Goal: Task Accomplishment & Management: Complete application form

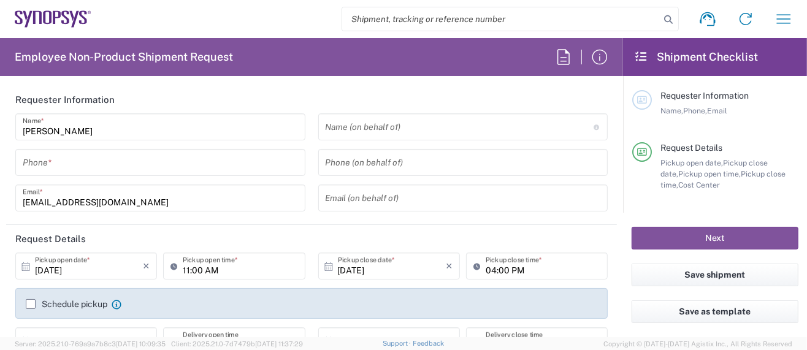
type input "Department"
type input "Delivered at Place"
type input "US01, SG, MSIP2, R&D 510464"
type input "[GEOGRAPHIC_DATA]"
type input "[US_STATE]"
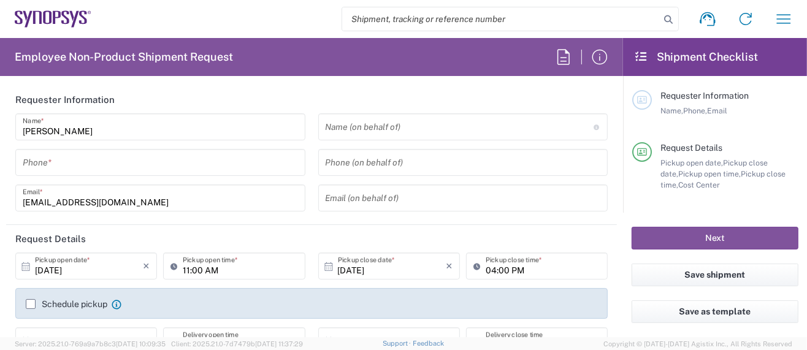
type input "[GEOGRAPHIC_DATA]"
click at [778, 19] on icon "button" at bounding box center [784, 18] width 14 height 9
type input "Hillsboro US03"
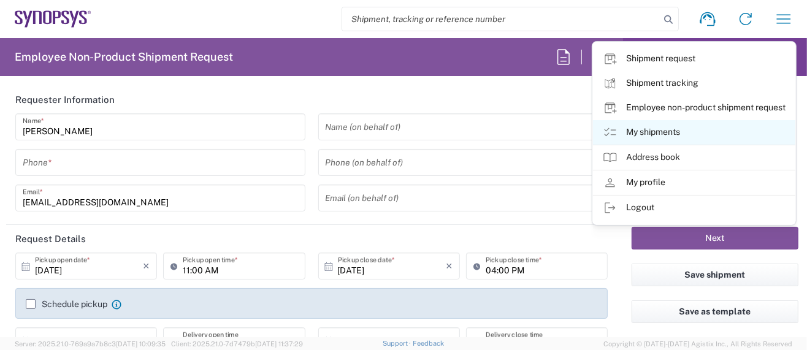
click at [656, 132] on link "My shipments" at bounding box center [694, 132] width 202 height 25
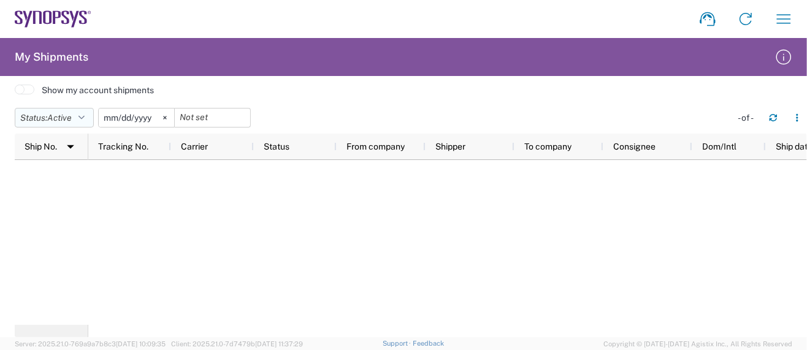
click at [85, 118] on icon "button" at bounding box center [81, 117] width 6 height 9
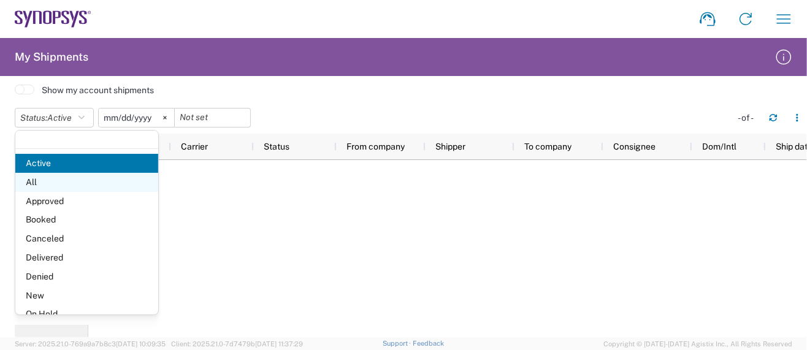
click at [37, 179] on span "All" at bounding box center [86, 182] width 143 height 19
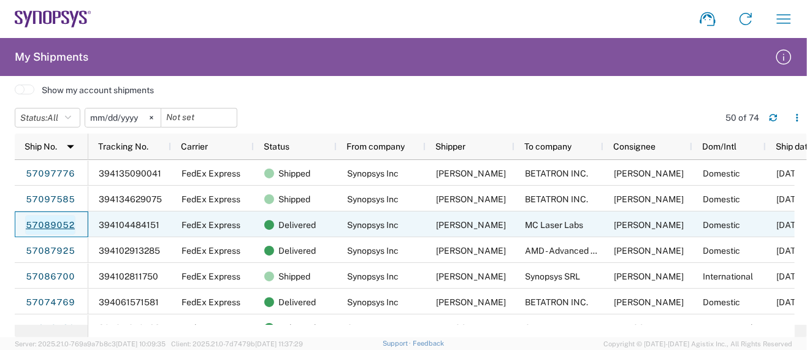
click at [47, 224] on link "57089052" at bounding box center [50, 225] width 50 height 20
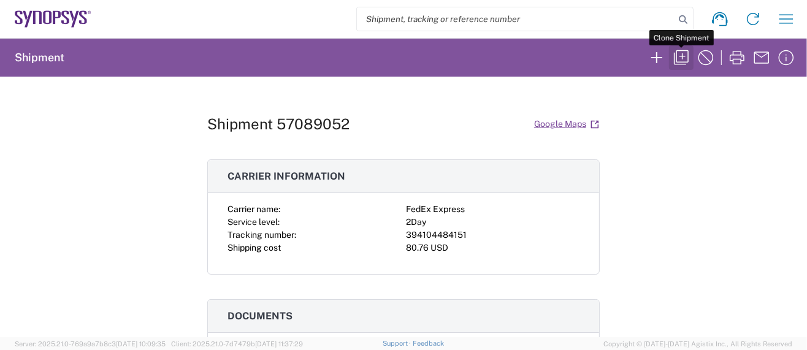
click at [680, 54] on icon "button" at bounding box center [681, 58] width 20 height 20
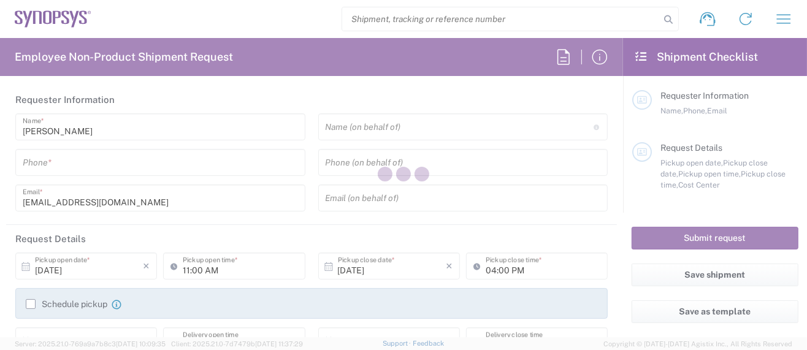
type input "5039399670"
type input "04:00 PM"
type input "05:00 PM"
type input "510464"
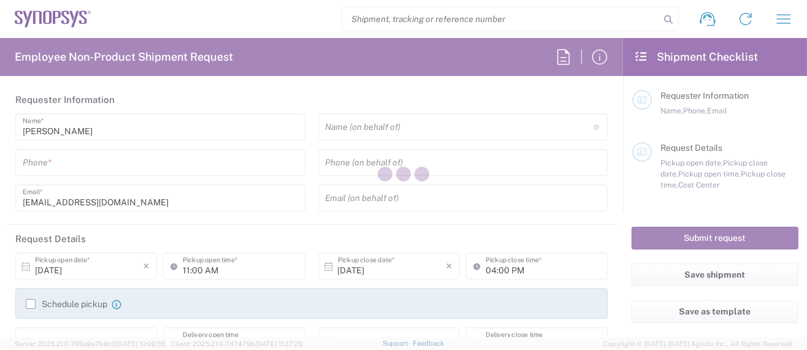
type textarea "[EMAIL_ADDRESS][DOMAIN_NAME]"
type input "Hillsboro US03"
type input "Synopsys Inc"
type input "[STREET_ADDRESS][PERSON_NAME]"
type input "Suite 400"
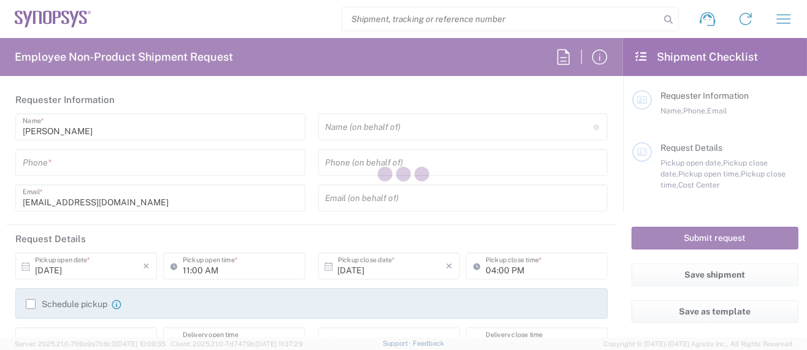
type input "Hillsboro"
type input "[US_STATE]"
type input "97124"
type input "[PERSON_NAME]"
type input "[PHONE_NUMBER]"
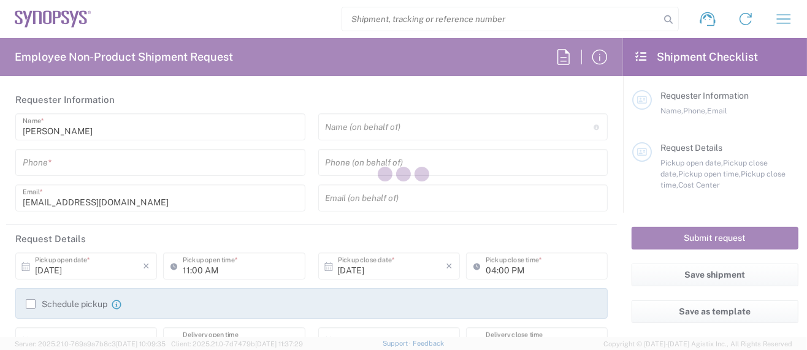
type input "[EMAIL_ADDRESS][DOMAIN_NAME]"
type input "MC Laser Labs"
type input "[STREET_ADDRESS][PERSON_NAME]"
type input "[GEOGRAPHIC_DATA]"
type input "[US_STATE]"
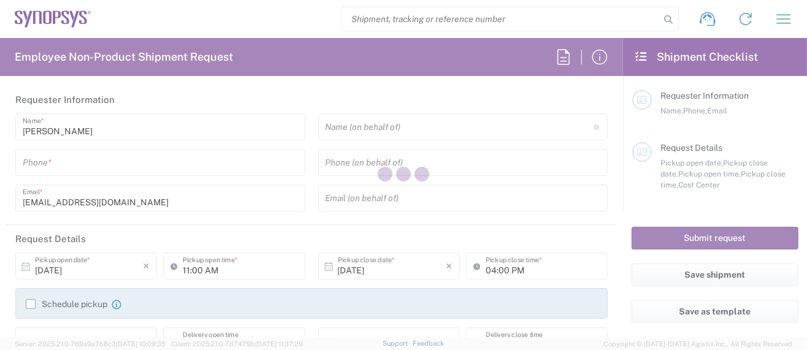
type input "97232"
type input "[PERSON_NAME]"
type input "[PHONE_NUMBER]"
type input "[PERSON_NAME][EMAIL_ADDRESS][DOMAIN_NAME]"
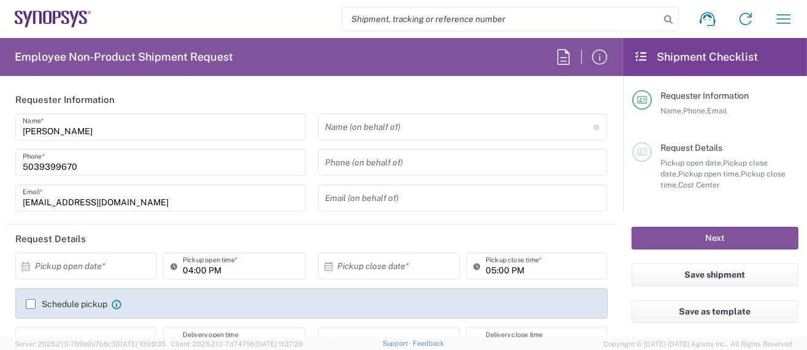
type input "Cardboard Box(es)"
type input "US01, SG, MSIP2, R&D 510464"
click at [85, 264] on input "text" at bounding box center [89, 266] width 108 height 21
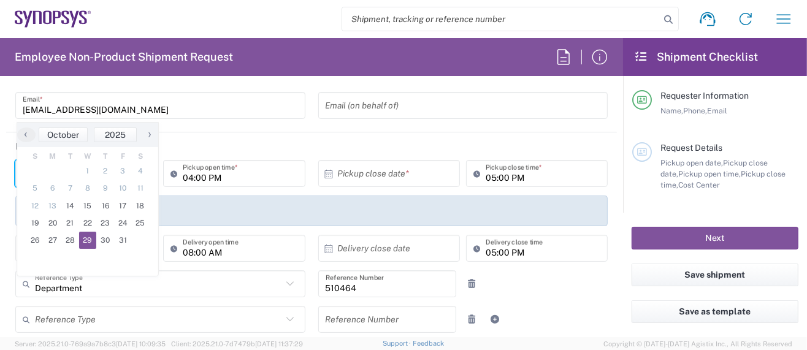
scroll to position [163, 0]
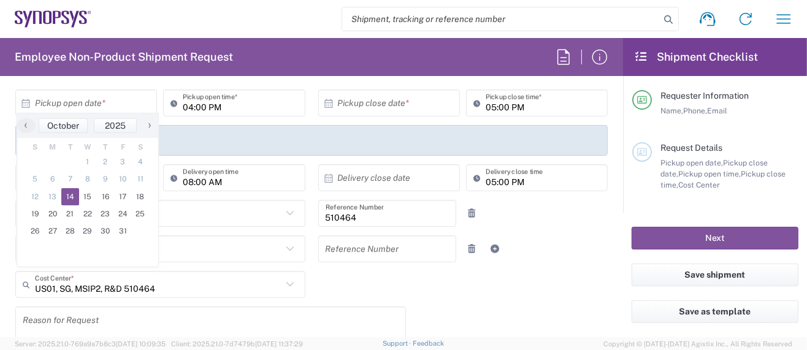
click at [64, 193] on span "14" at bounding box center [70, 196] width 18 height 17
type input "[DATE]"
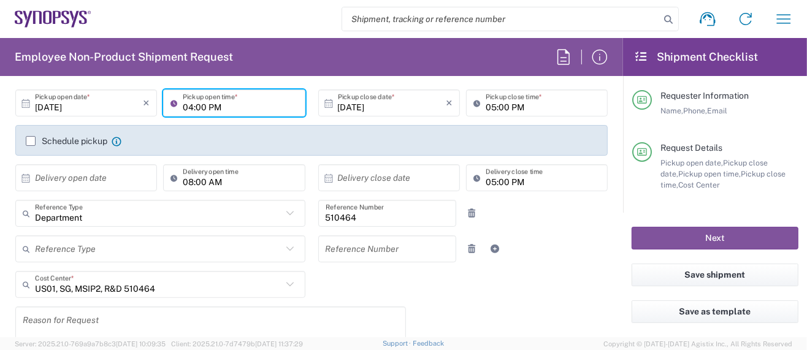
click at [187, 106] on input "04:00 PM" at bounding box center [240, 103] width 115 height 21
type input "01:00 PM"
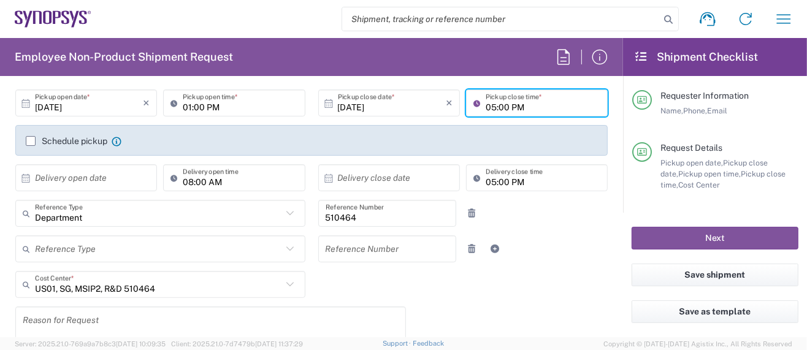
click at [485, 105] on input "05:00 PM" at bounding box center [542, 103] width 115 height 21
type input "04:00 PM"
click at [329, 254] on input "text" at bounding box center [387, 248] width 124 height 21
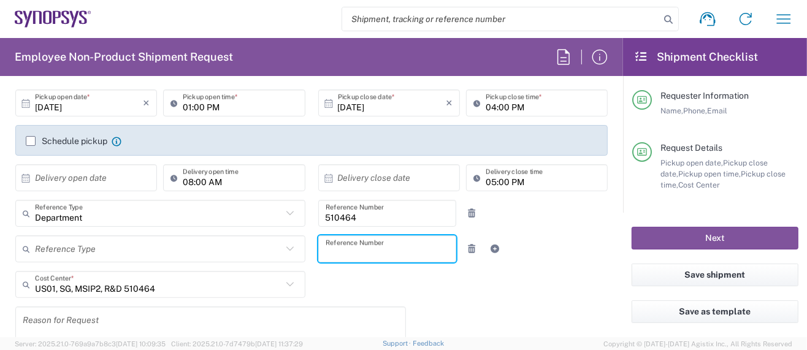
scroll to position [245, 0]
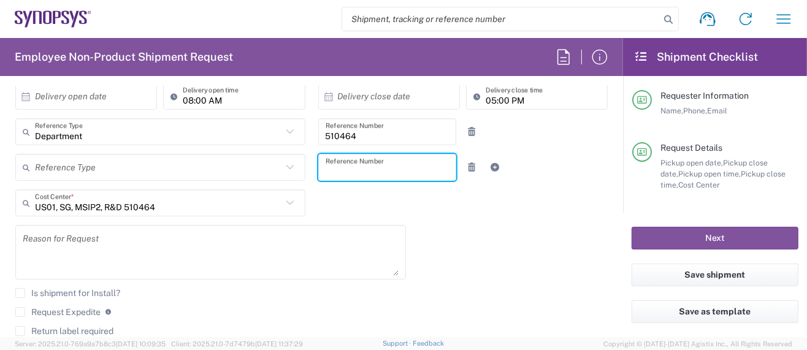
click at [44, 243] on textarea at bounding box center [211, 252] width 376 height 47
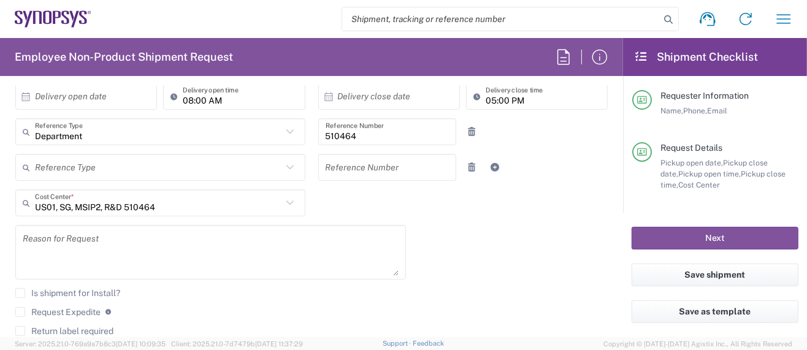
click at [26, 308] on label "Request Expedite" at bounding box center [57, 312] width 85 height 10
click at [20, 312] on input "Request Expedite" at bounding box center [20, 312] width 0 height 0
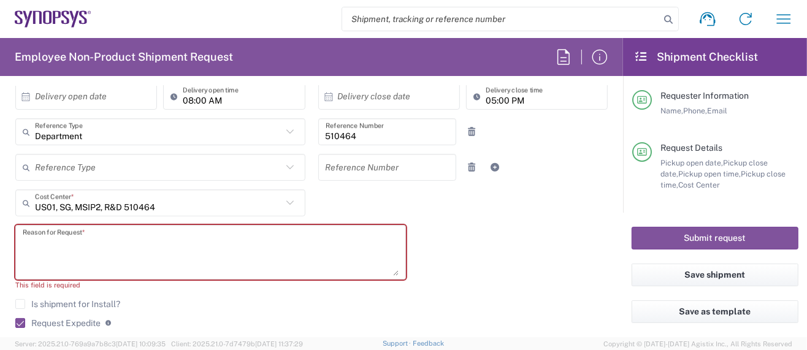
click at [98, 234] on textarea at bounding box center [211, 252] width 376 height 47
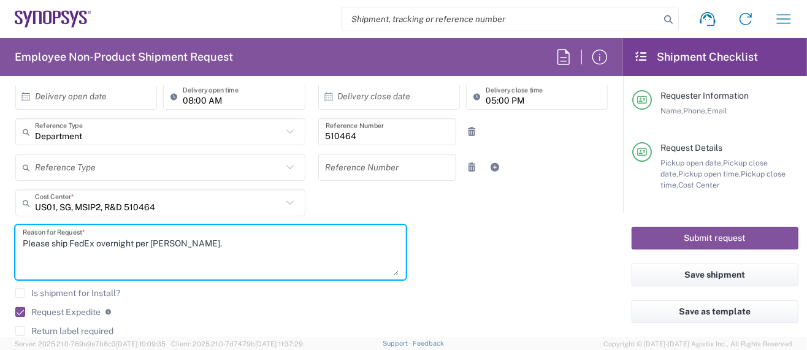
click at [268, 257] on textarea "Please ship FedEx overnight per [PERSON_NAME]." at bounding box center [211, 252] width 376 height 47
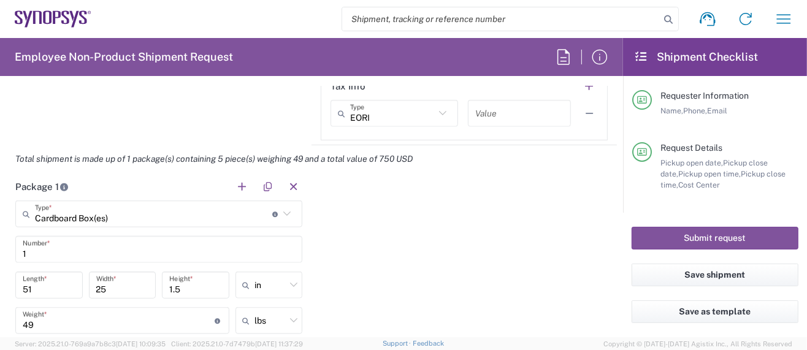
scroll to position [1062, 0]
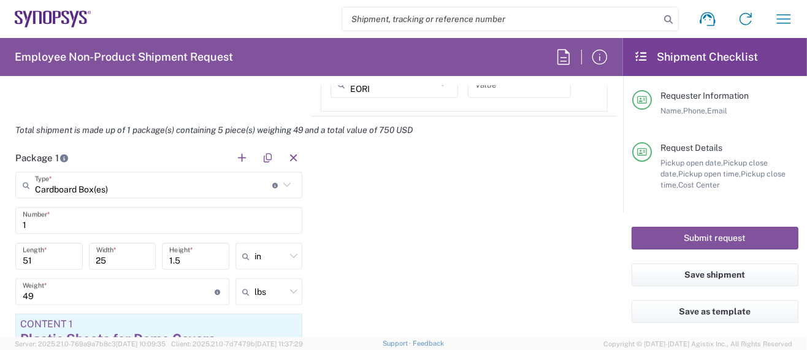
type textarea "Please ship FedEx overnight per [PERSON_NAME]."
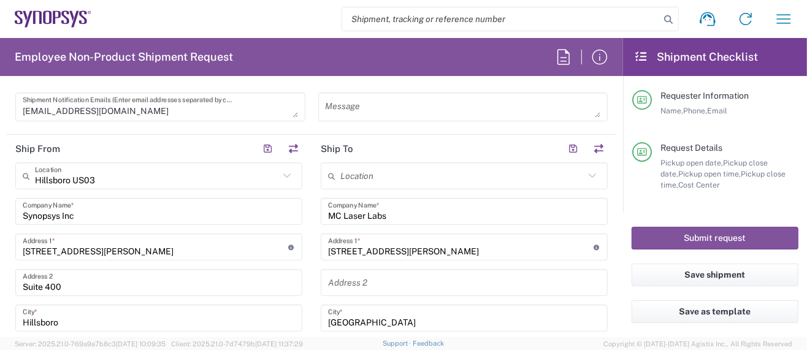
scroll to position [490, 0]
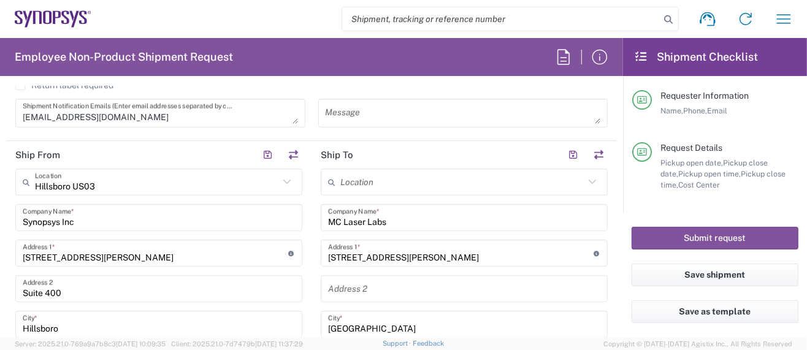
drag, startPoint x: 298, startPoint y: 258, endPoint x: 280, endPoint y: 270, distance: 21.8
click at [788, 17] on icon "button" at bounding box center [784, 19] width 20 height 20
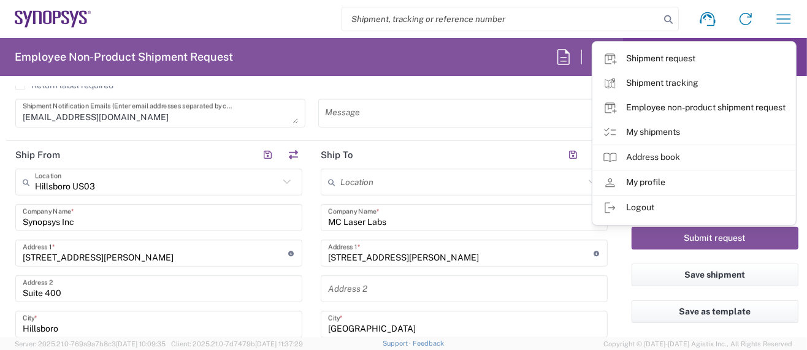
click at [525, 25] on input "search" at bounding box center [501, 18] width 318 height 23
